Goal: Navigation & Orientation: Find specific page/section

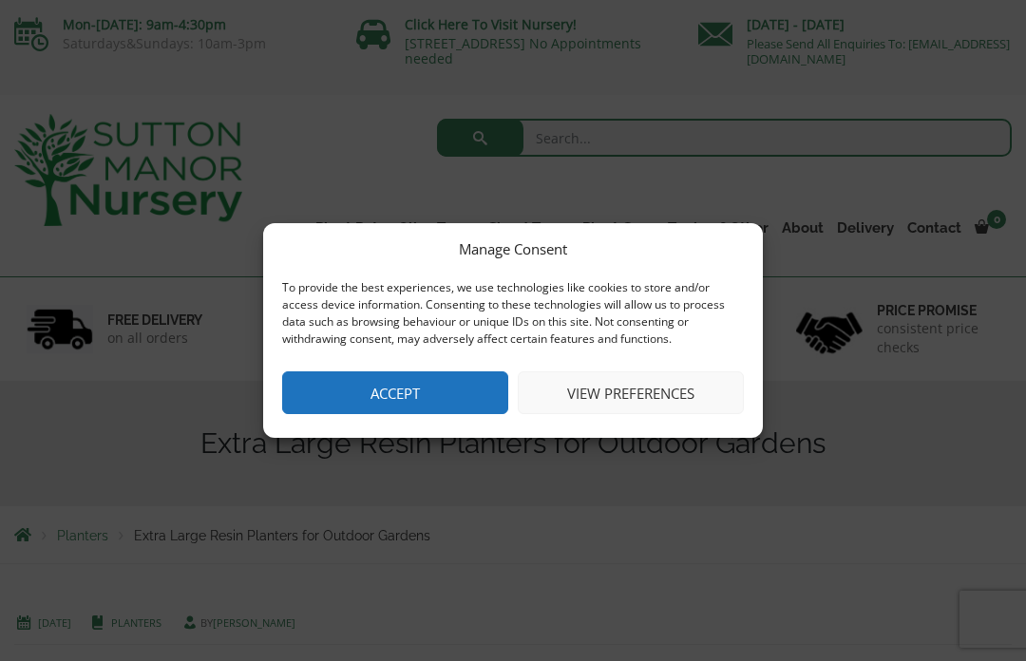
click at [368, 389] on button "Accept" at bounding box center [395, 393] width 226 height 43
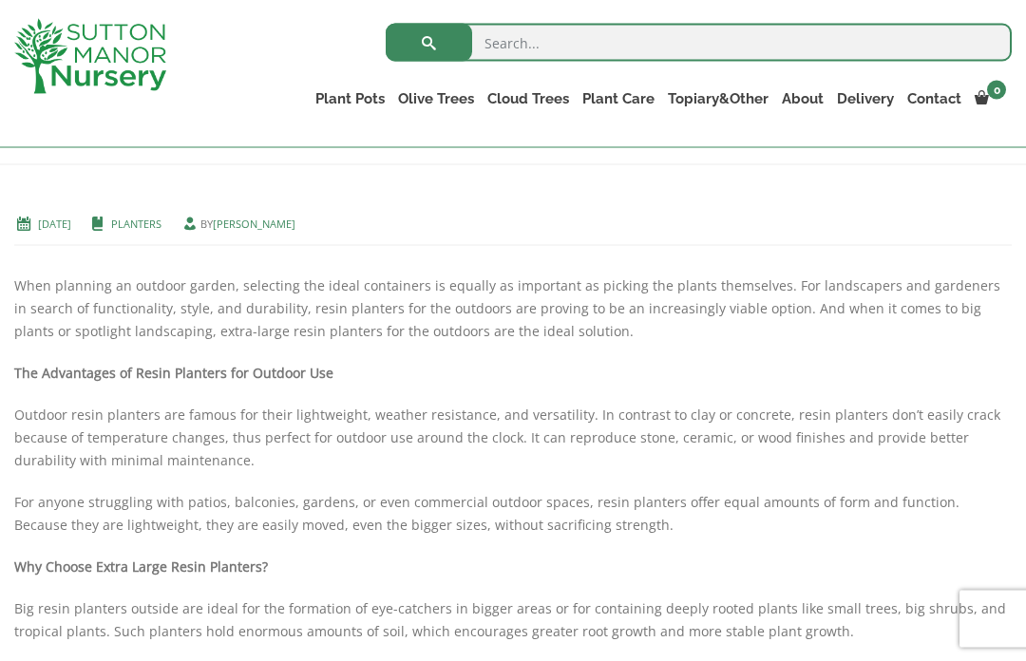
scroll to position [368, 0]
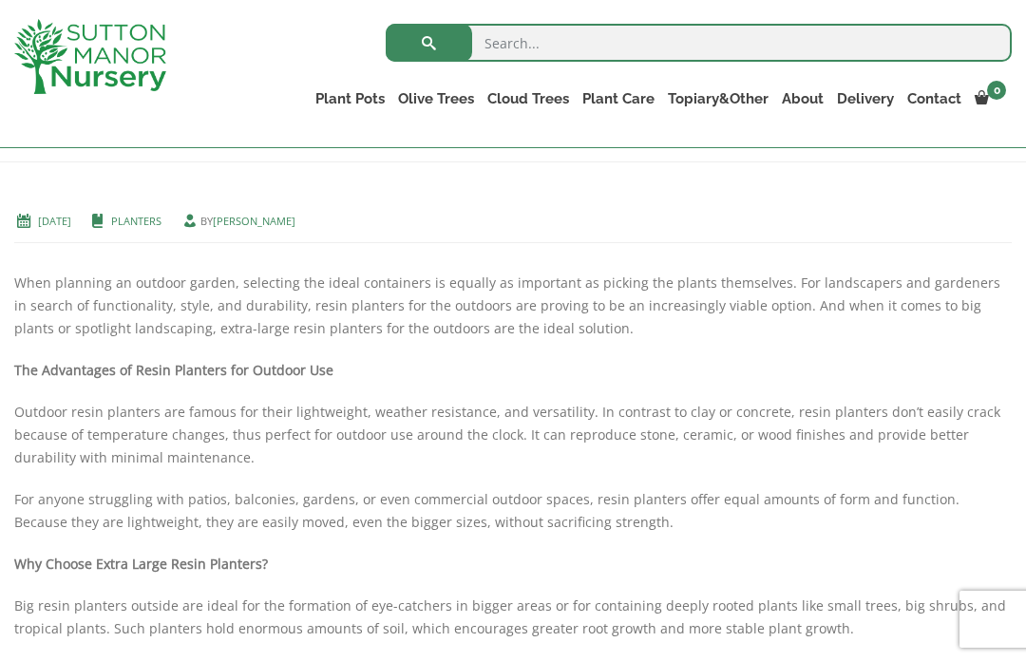
click at [0, 0] on link "Resin Bonded Pots" at bounding box center [0, 0] width 0 height 0
click at [0, 0] on link "The Amalfi Pots" at bounding box center [0, 0] width 0 height 0
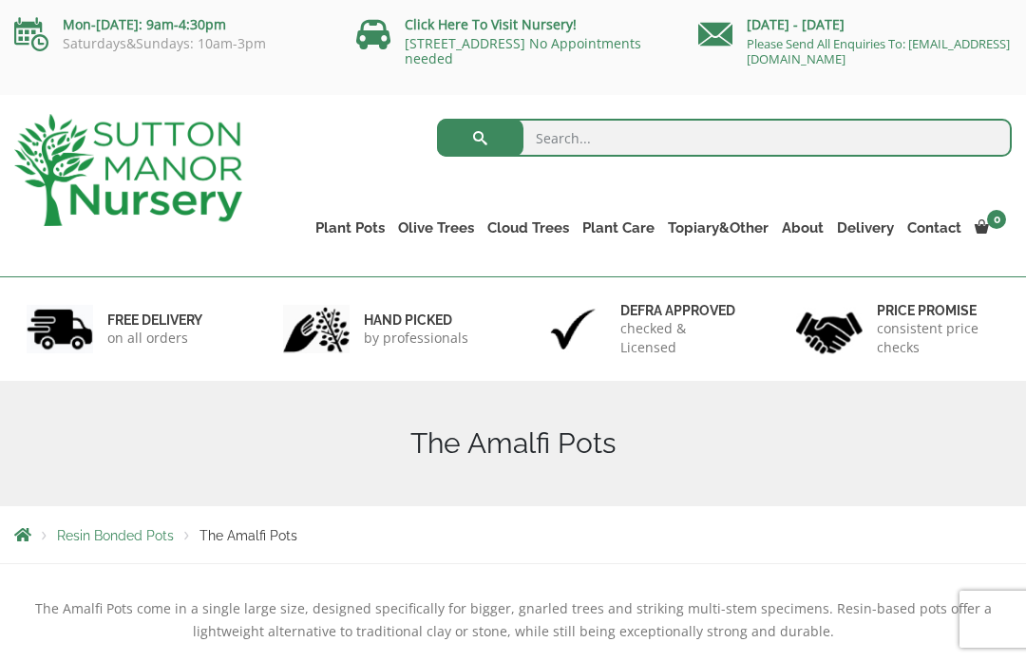
click at [0, 0] on link "The Milan Pots" at bounding box center [0, 0] width 0 height 0
click at [0, 0] on link "The Capri Pots" at bounding box center [0, 0] width 0 height 0
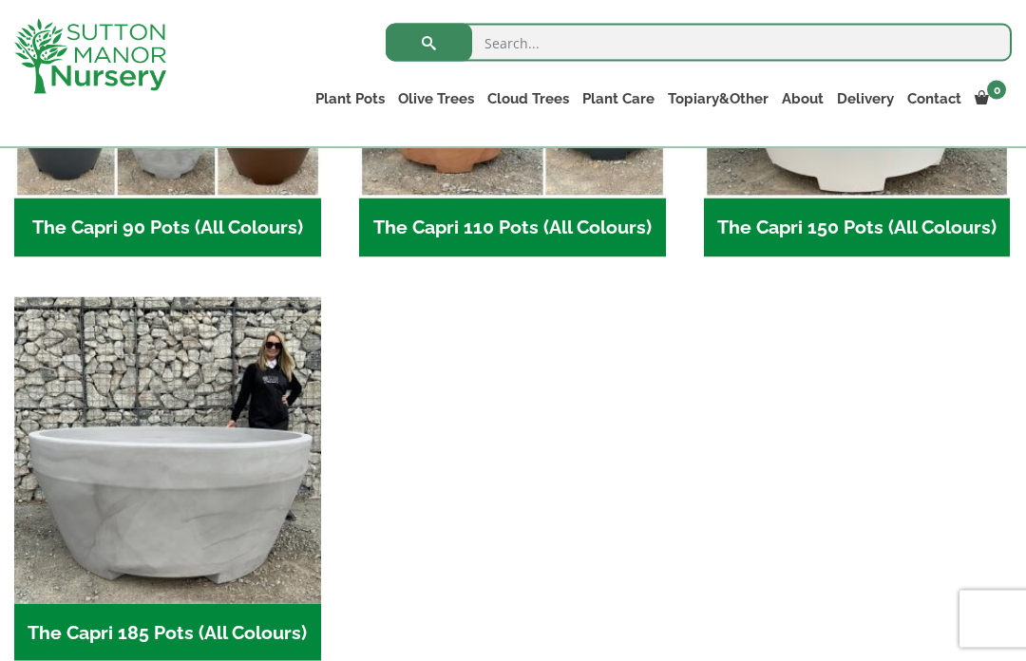
scroll to position [1155, 0]
